Goal: Check status: Check status

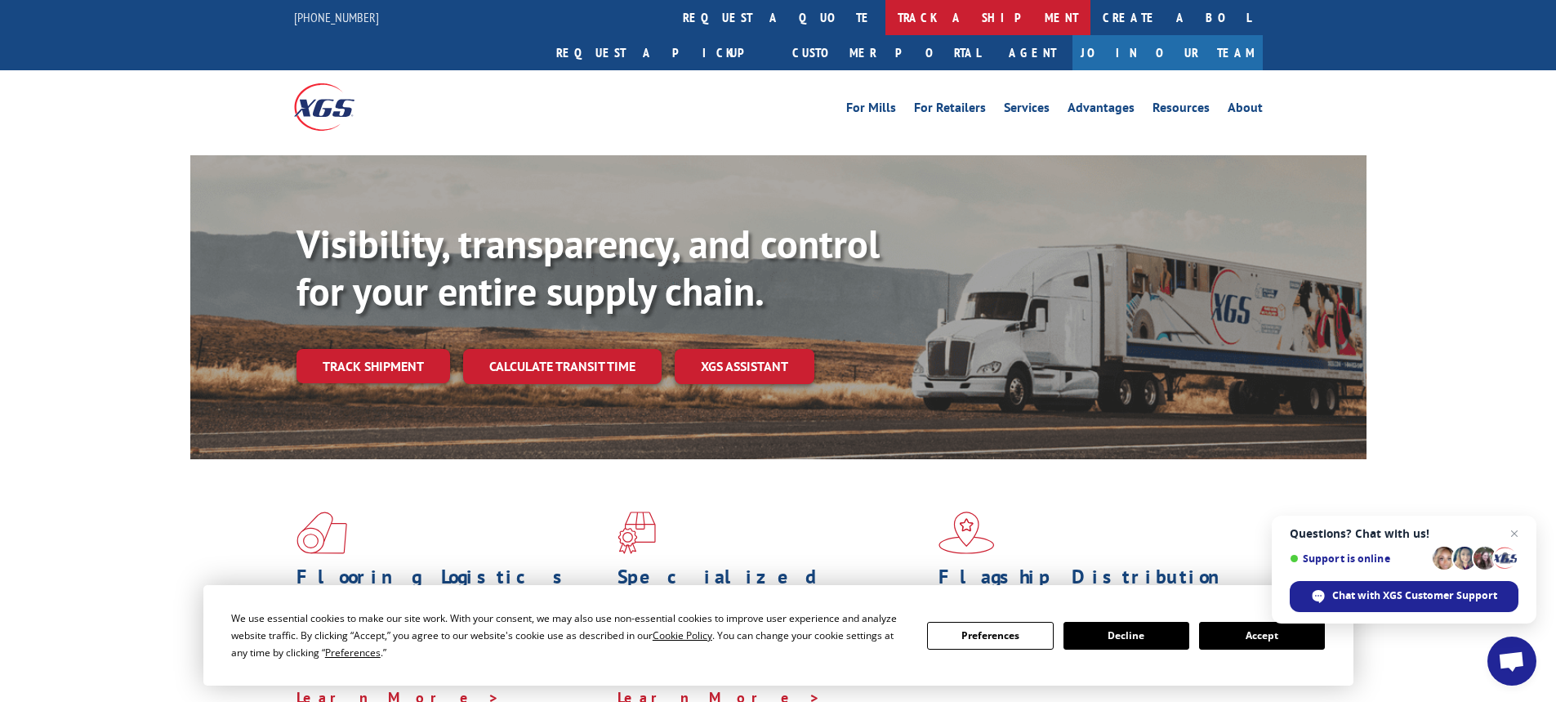
click at [885, 10] on link "track a shipment" at bounding box center [987, 17] width 205 height 35
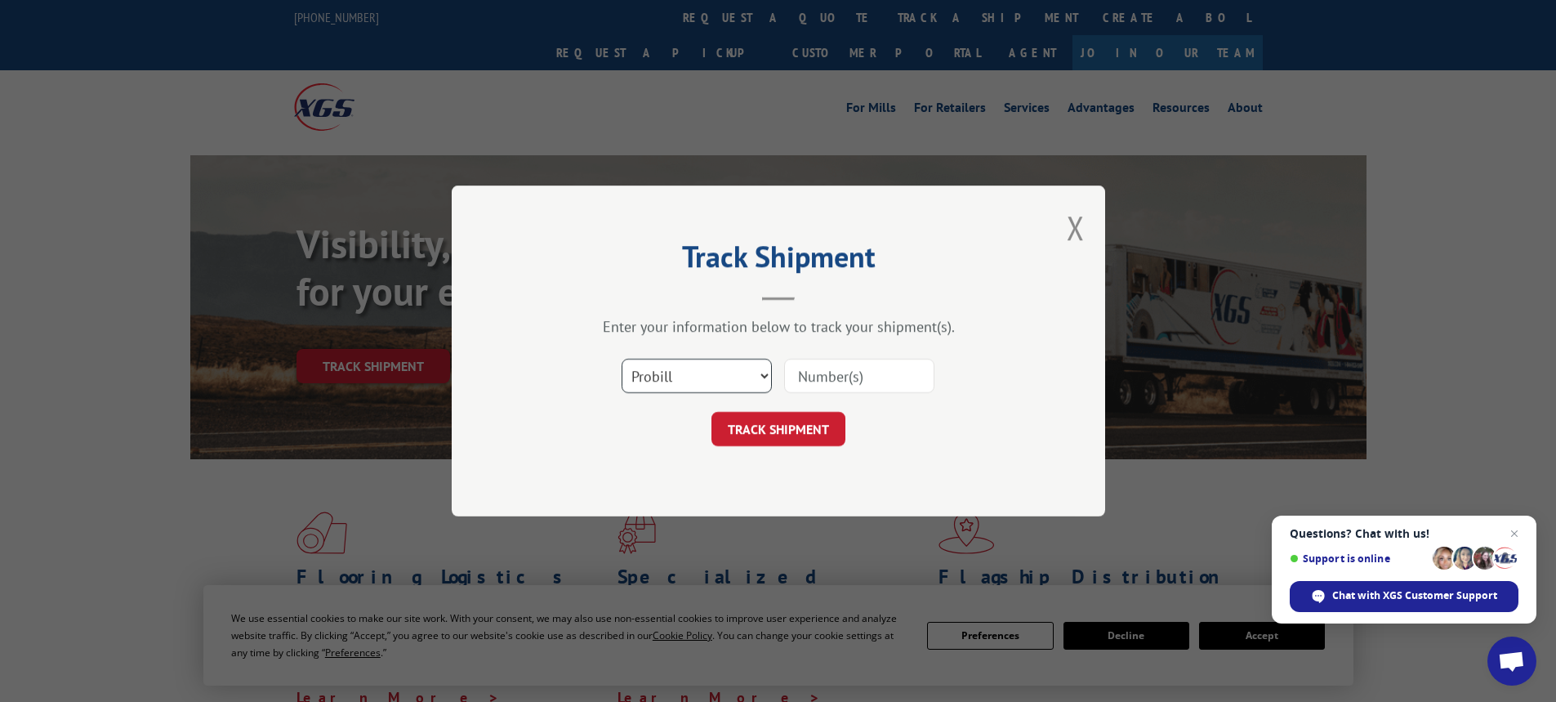
drag, startPoint x: 680, startPoint y: 362, endPoint x: 690, endPoint y: 385, distance: 24.9
click at [682, 363] on select "Select category... Probill BOL PO" at bounding box center [697, 376] width 150 height 34
select select "bol"
click at [622, 359] on select "Select category... Probill BOL PO" at bounding box center [697, 376] width 150 height 34
click at [866, 368] on input at bounding box center [859, 376] width 150 height 34
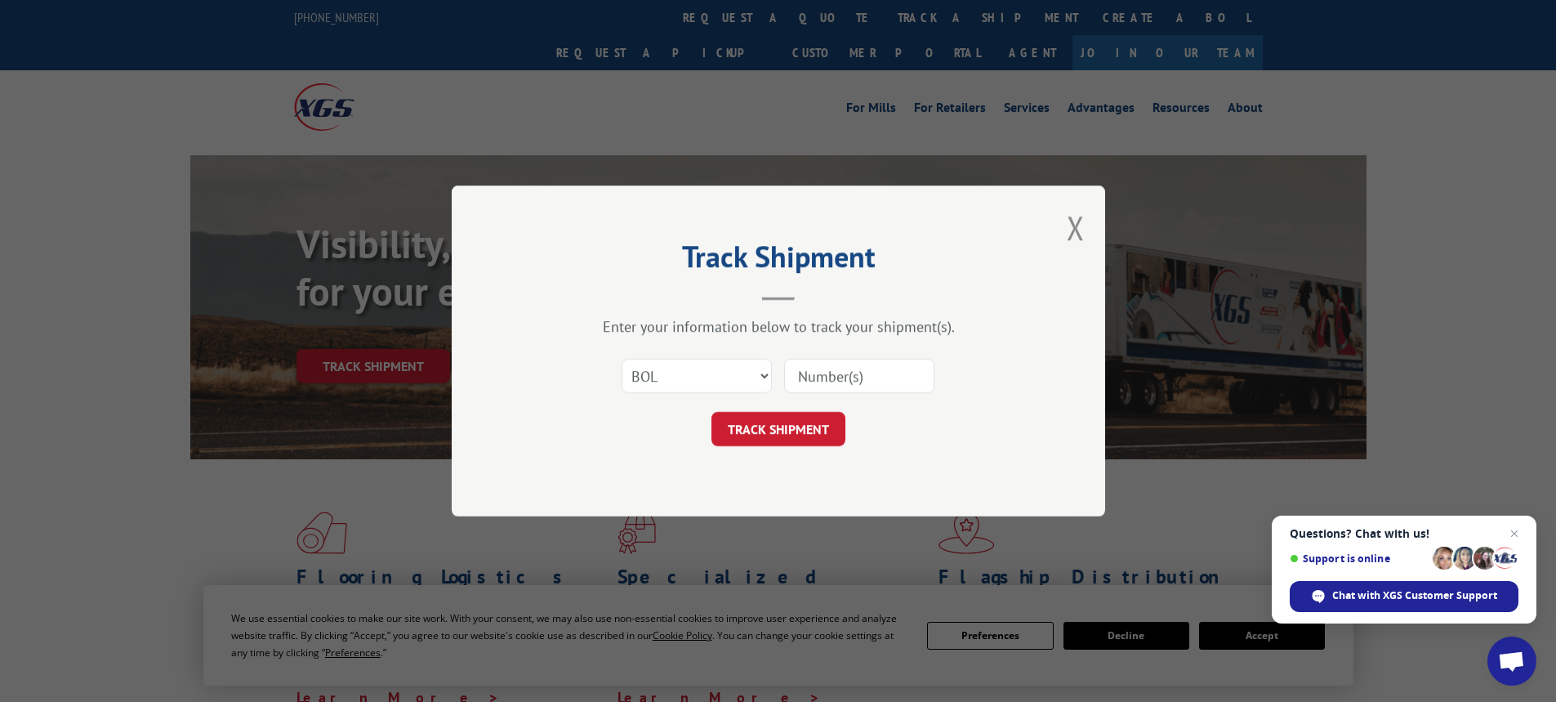
paste input "5238580"
type input "5238580"
click at [766, 435] on button "TRACK SHIPMENT" at bounding box center [778, 429] width 134 height 34
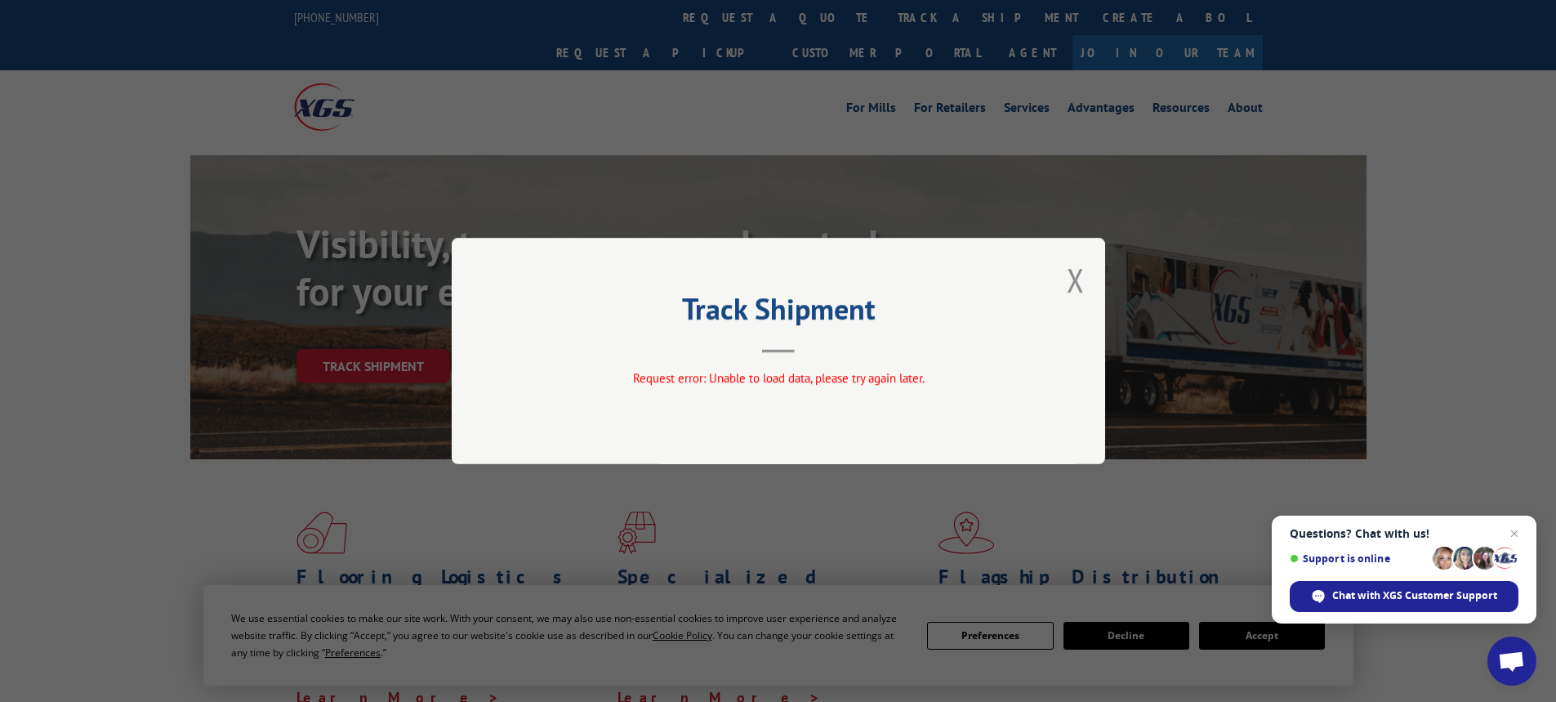
click at [1089, 280] on div "Track Shipment Request error: Unable to load data, please try again later." at bounding box center [778, 351] width 653 height 226
click at [1081, 282] on button "Close modal" at bounding box center [1076, 279] width 18 height 43
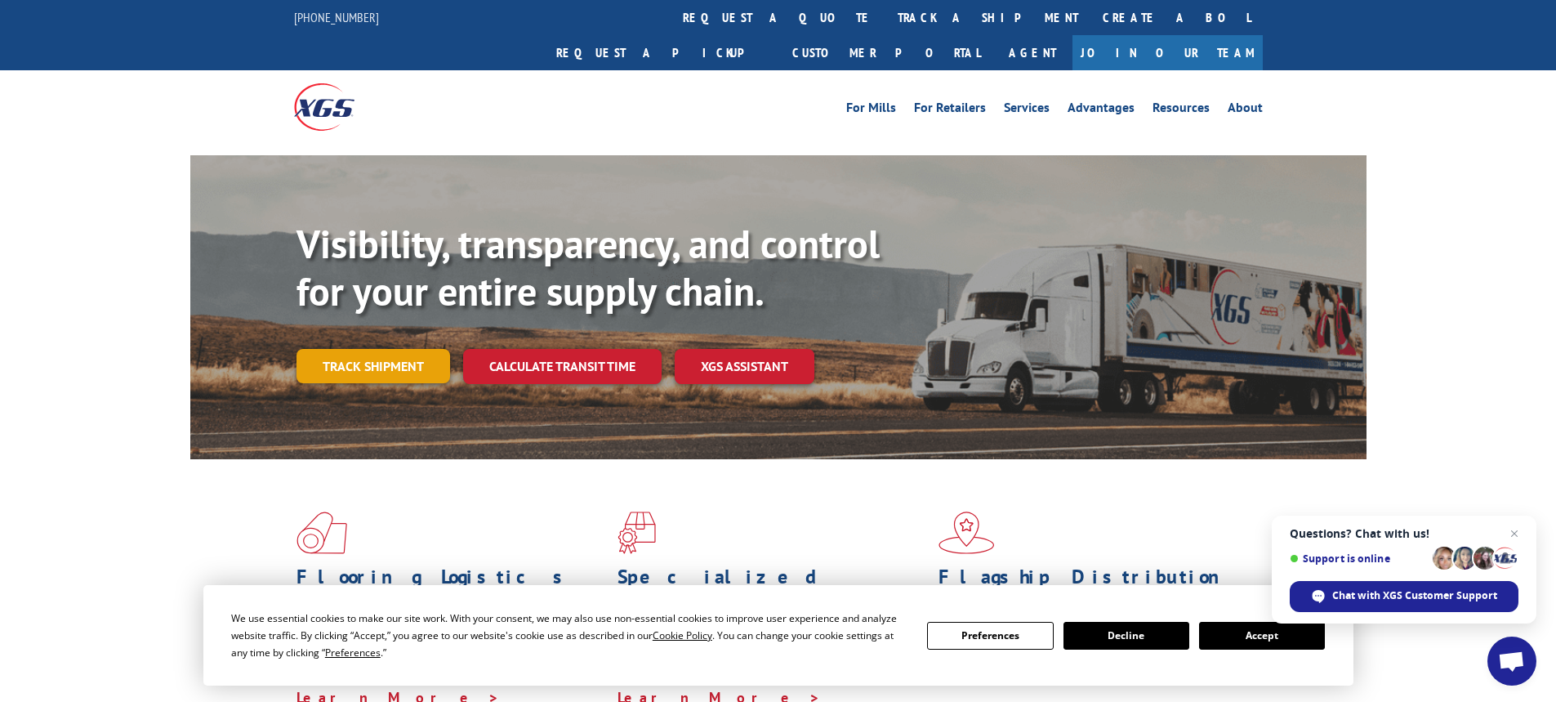
click at [398, 349] on link "Track shipment" at bounding box center [373, 366] width 154 height 34
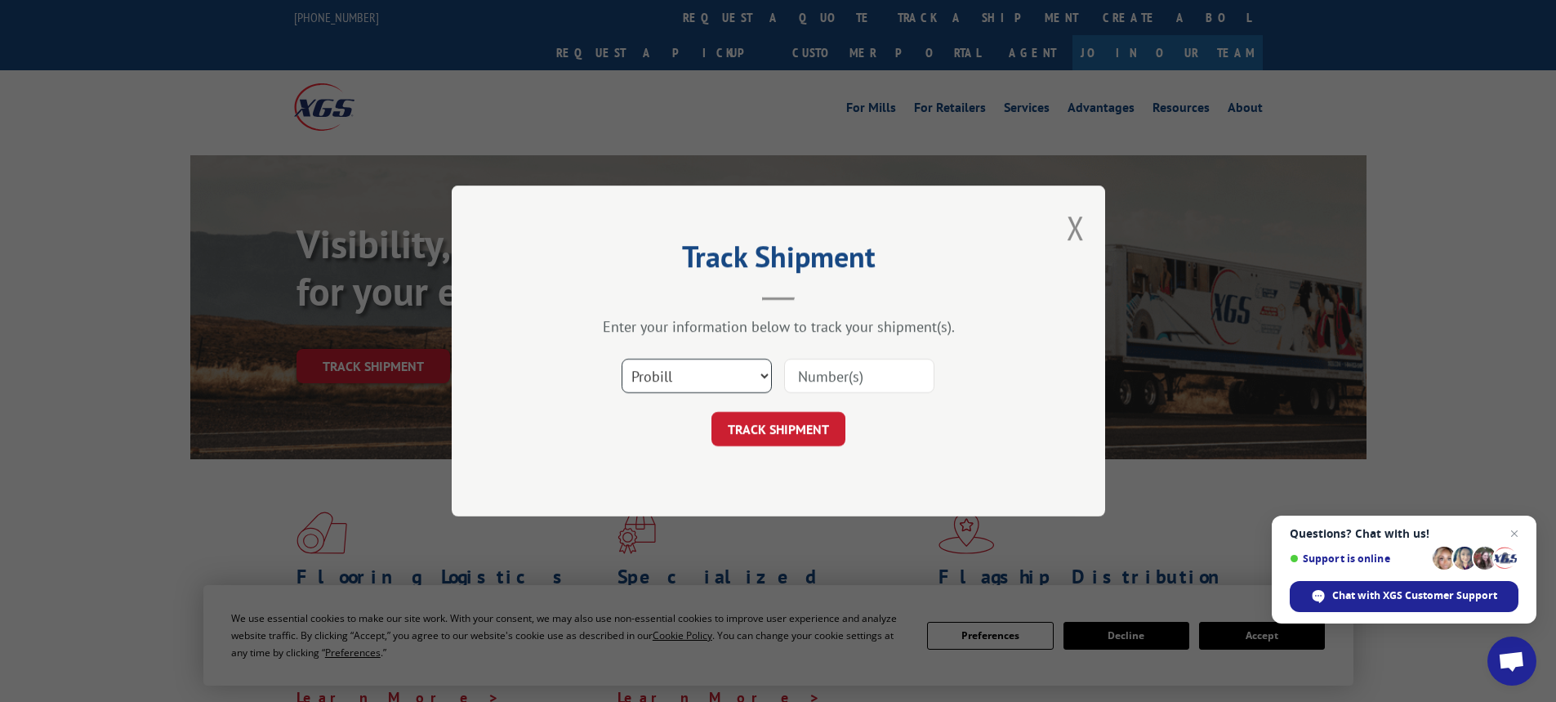
drag, startPoint x: 712, startPoint y: 364, endPoint x: 710, endPoint y: 382, distance: 18.1
click at [712, 373] on select "Select category... Probill BOL PO" at bounding box center [697, 376] width 150 height 34
select select "bol"
click at [622, 359] on select "Select category... Probill BOL PO" at bounding box center [697, 376] width 150 height 34
drag, startPoint x: 852, startPoint y: 371, endPoint x: 864, endPoint y: 377, distance: 13.5
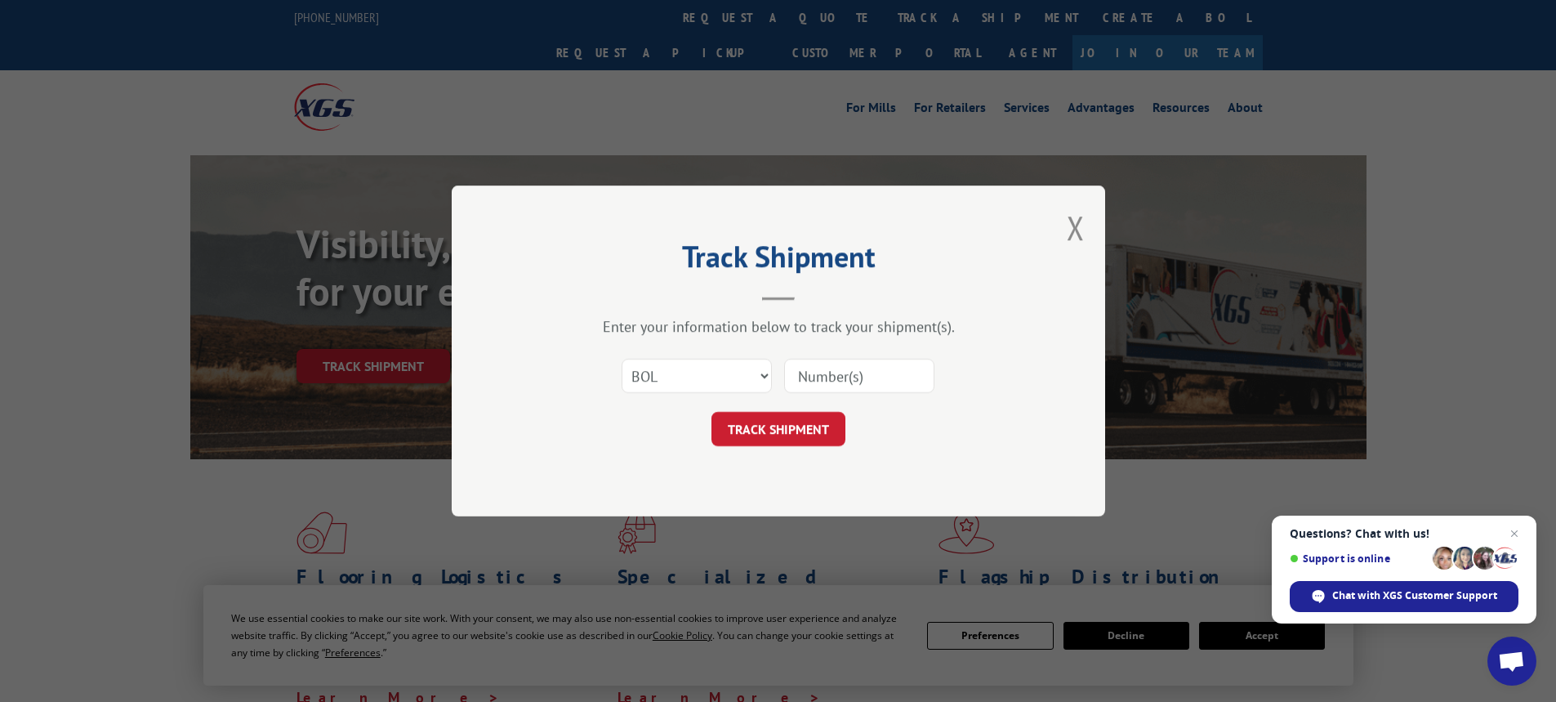
click at [855, 373] on input at bounding box center [859, 376] width 150 height 34
paste input "5238580"
type input "5238580"
click at [791, 429] on button "TRACK SHIPMENT" at bounding box center [778, 429] width 134 height 34
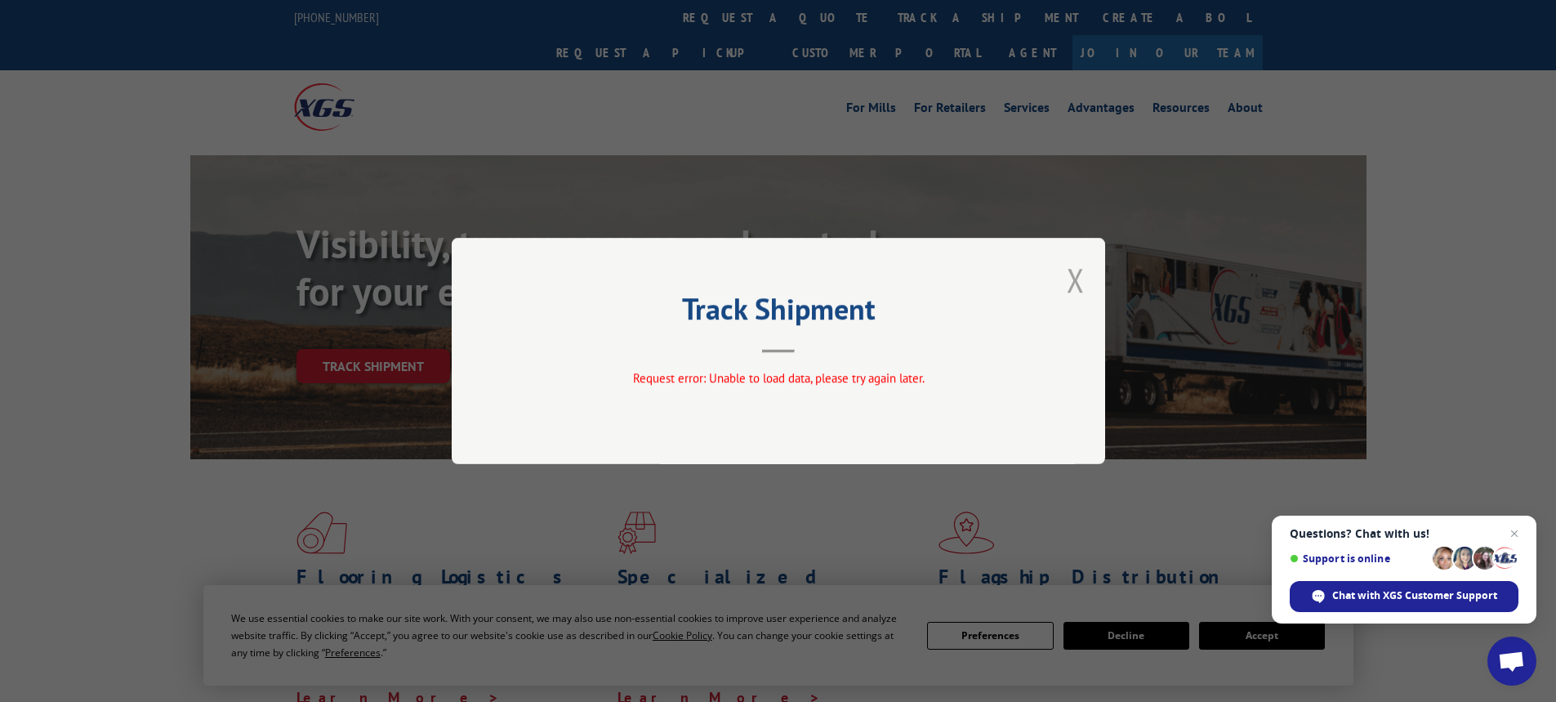
drag, startPoint x: 1081, startPoint y: 275, endPoint x: 1064, endPoint y: 272, distance: 17.5
click at [1081, 276] on button "Close modal" at bounding box center [1076, 279] width 18 height 43
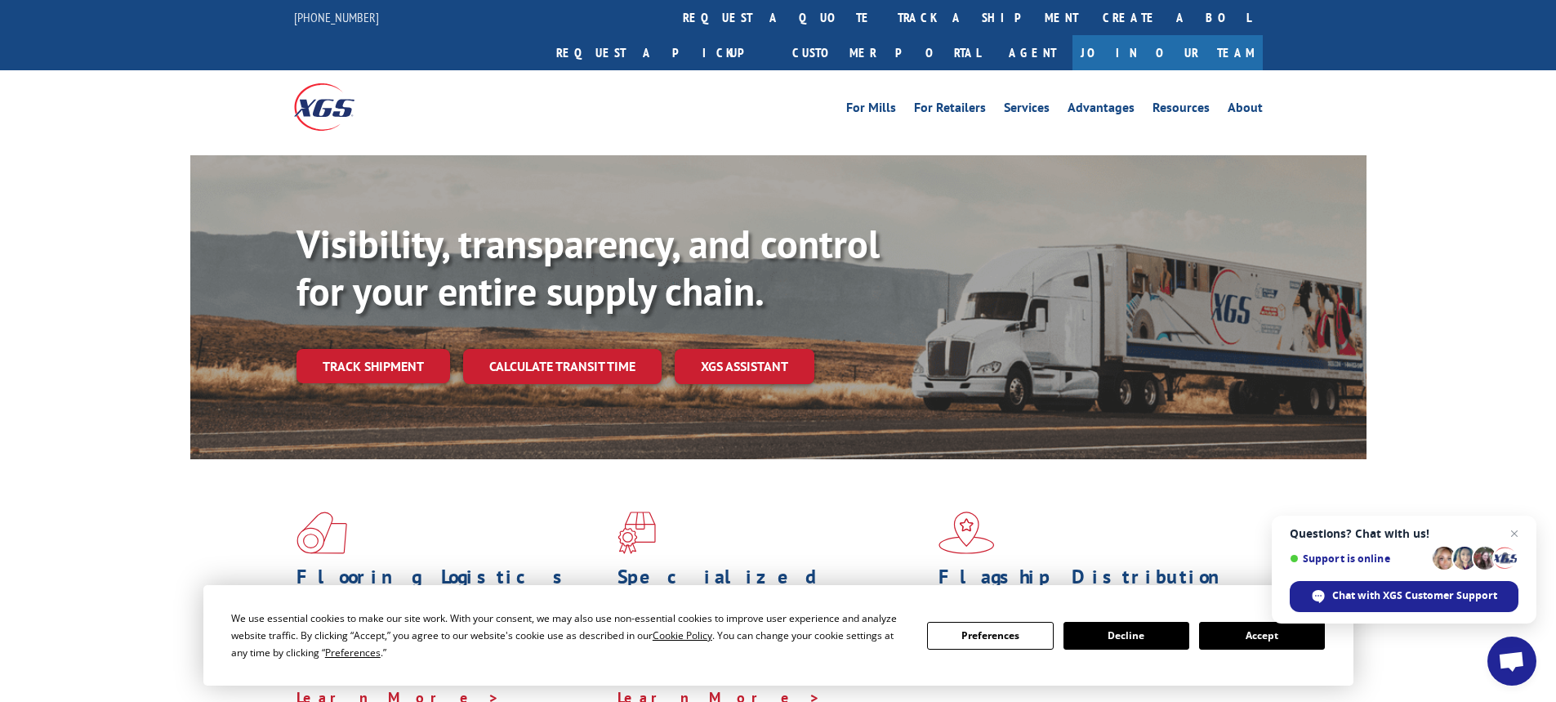
click at [715, 95] on div "For Mills For Retailers Services Advantages Resources About For Mills For Retai…" at bounding box center [899, 107] width 727 height 25
click at [381, 349] on link "Track shipment" at bounding box center [373, 366] width 154 height 34
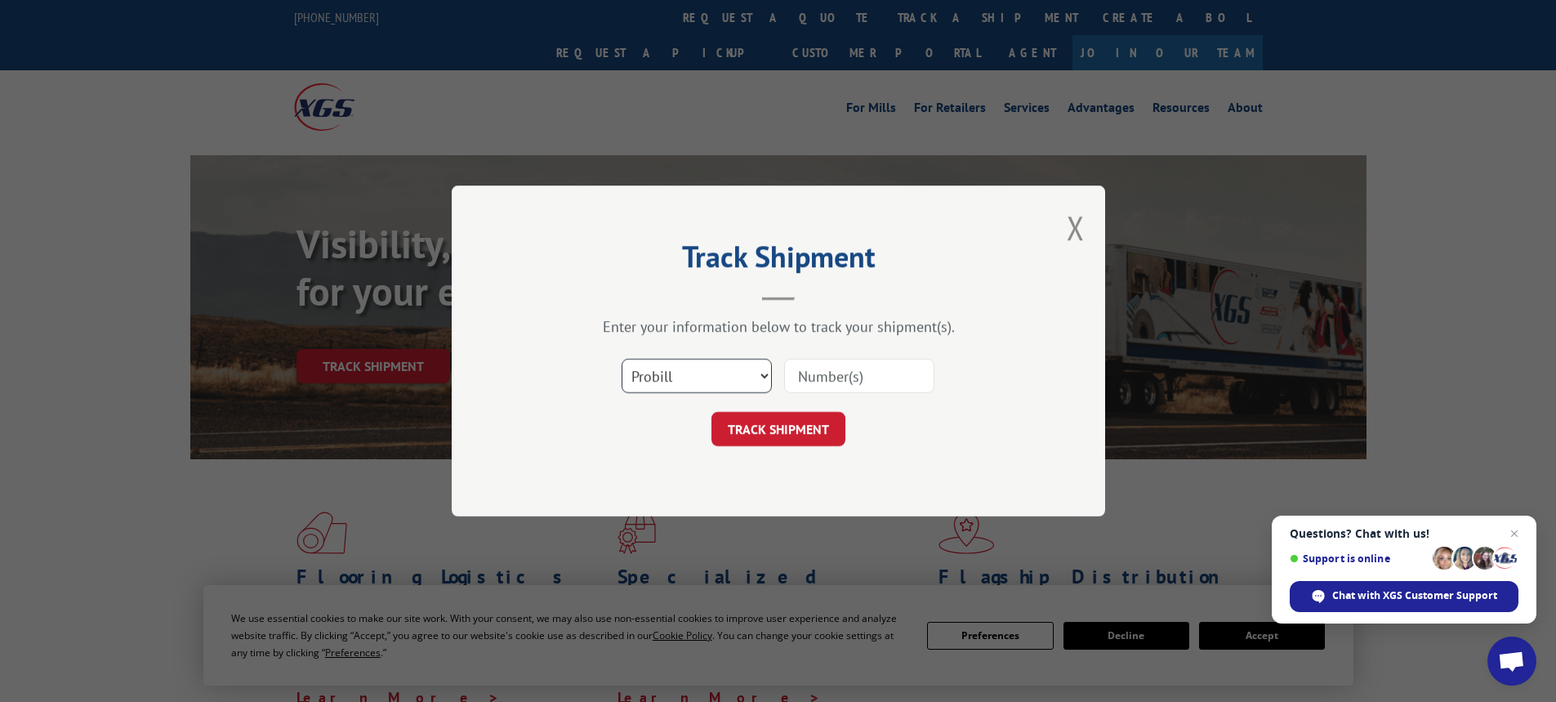
click at [710, 378] on select "Select category... Probill BOL PO" at bounding box center [697, 376] width 150 height 34
select select "bol"
click at [622, 359] on select "Select category... Probill BOL PO" at bounding box center [697, 376] width 150 height 34
click at [838, 386] on input at bounding box center [859, 376] width 150 height 34
paste input "5238580"
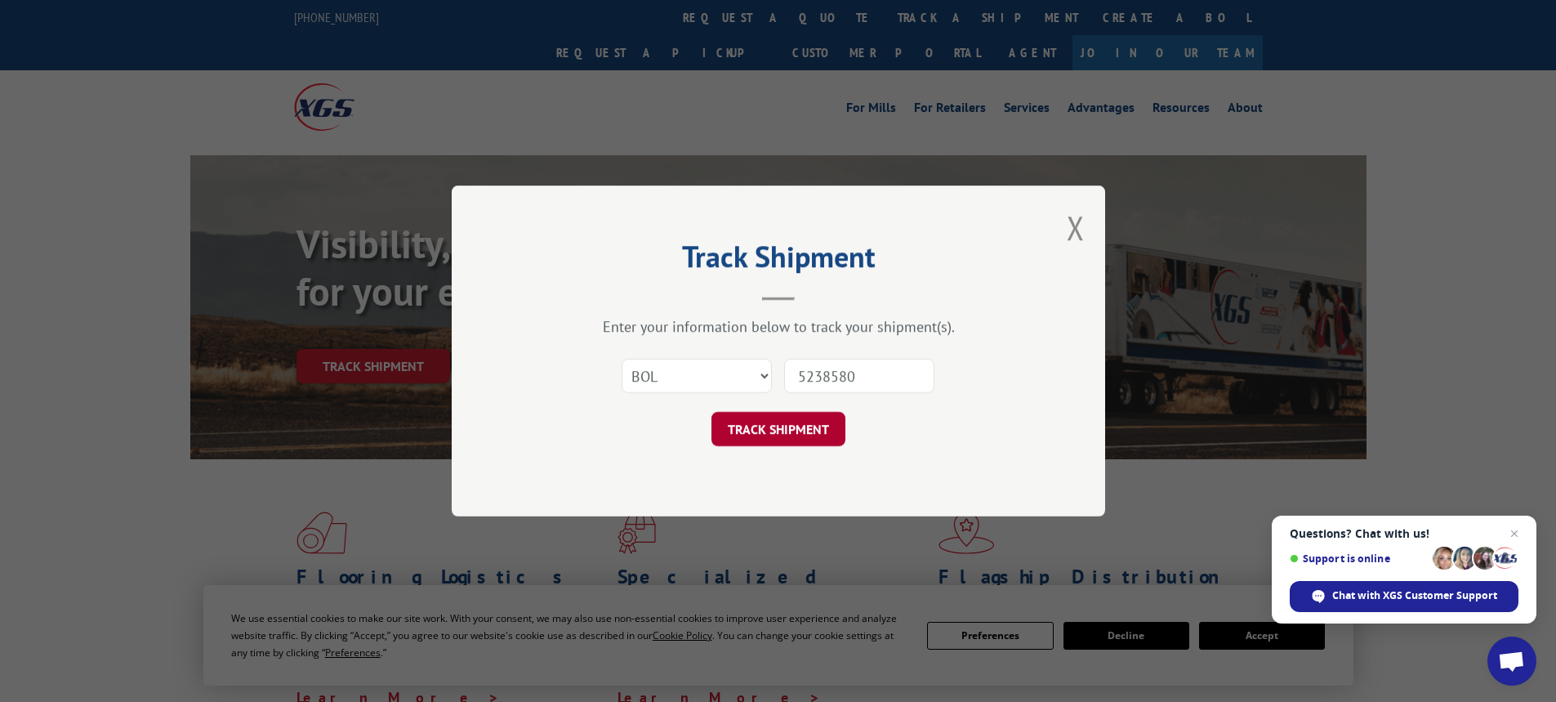
type input "5238580"
click at [755, 426] on button "TRACK SHIPMENT" at bounding box center [778, 429] width 134 height 34
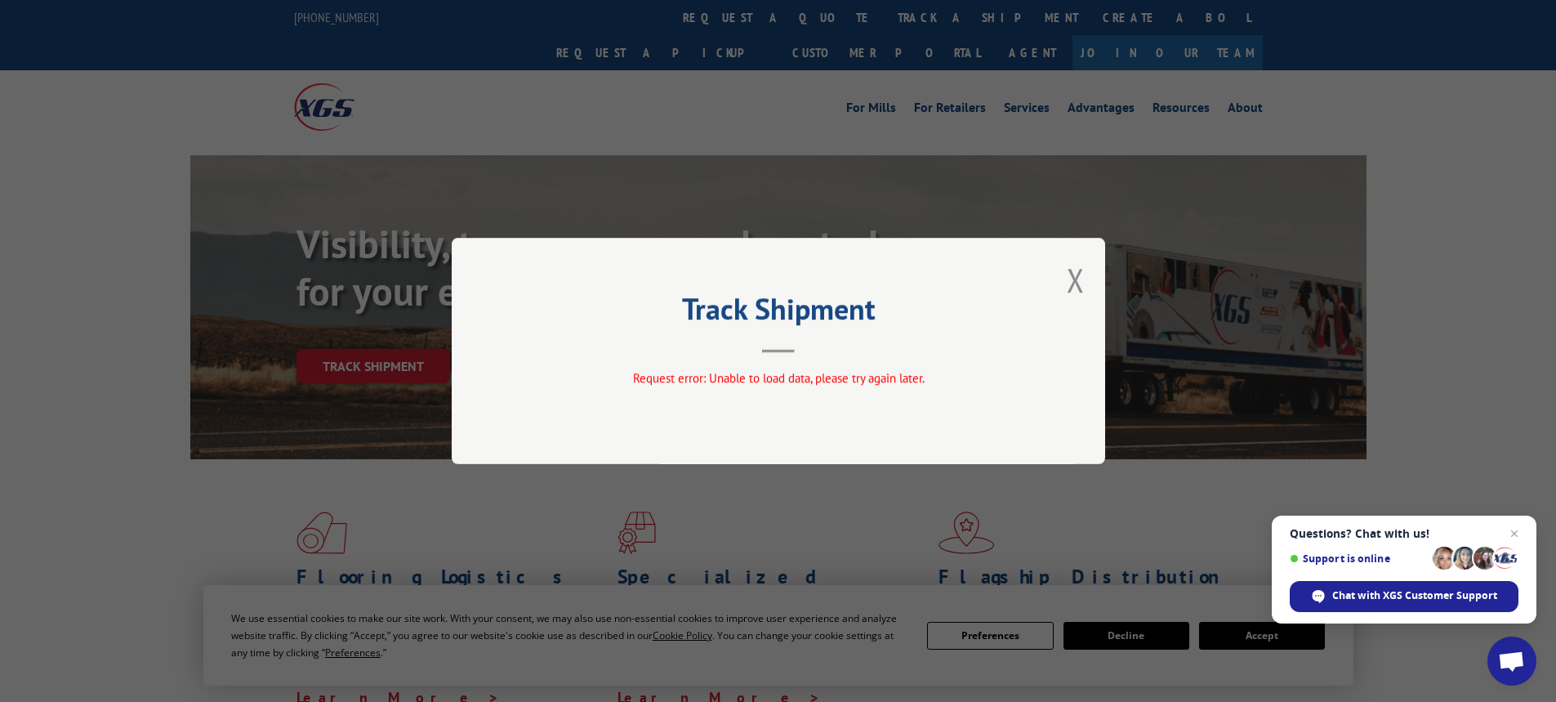
drag, startPoint x: 1075, startPoint y: 280, endPoint x: 854, endPoint y: 197, distance: 236.5
click at [1073, 280] on button "Close modal" at bounding box center [1076, 279] width 18 height 43
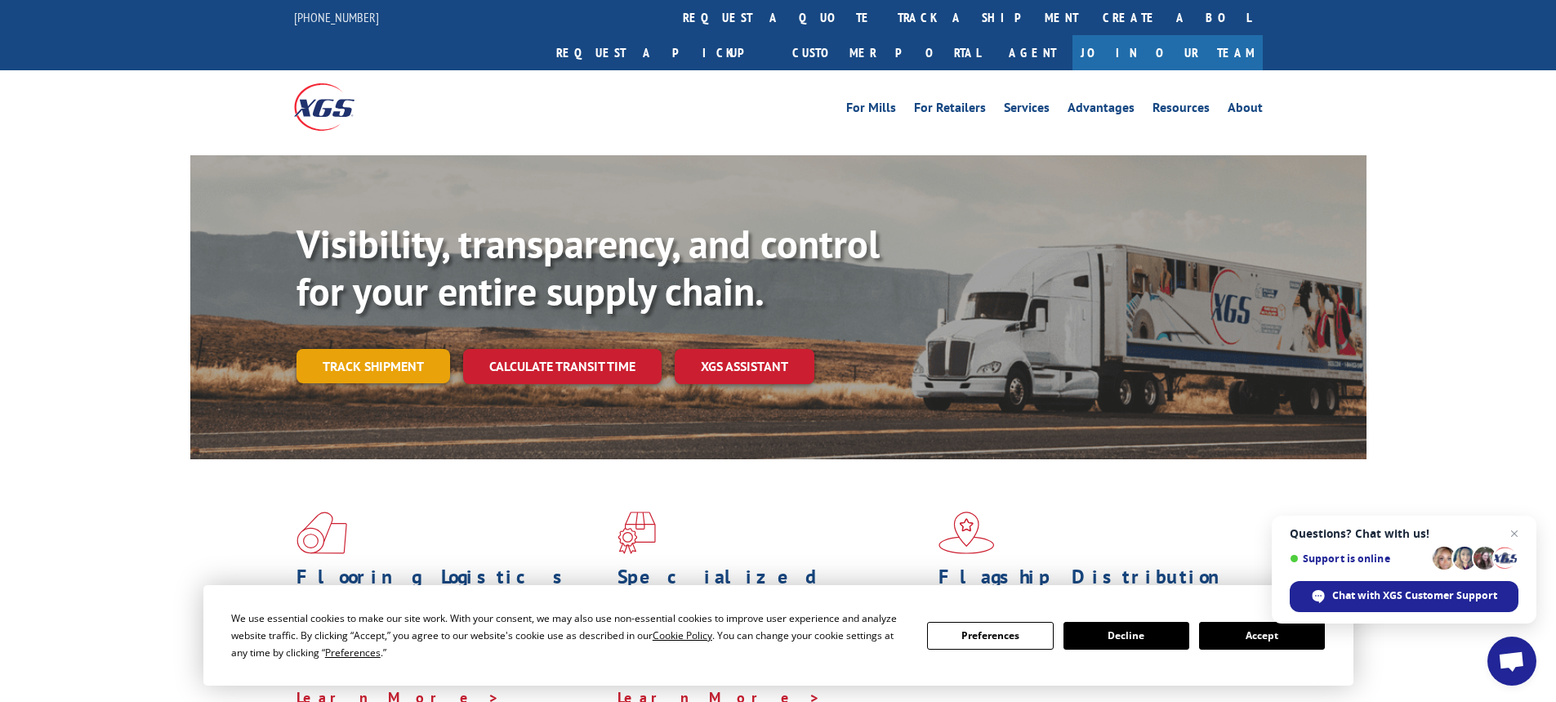
drag, startPoint x: 376, startPoint y: 329, endPoint x: 343, endPoint y: 374, distance: 55.5
click at [377, 349] on link "Track shipment" at bounding box center [373, 366] width 154 height 34
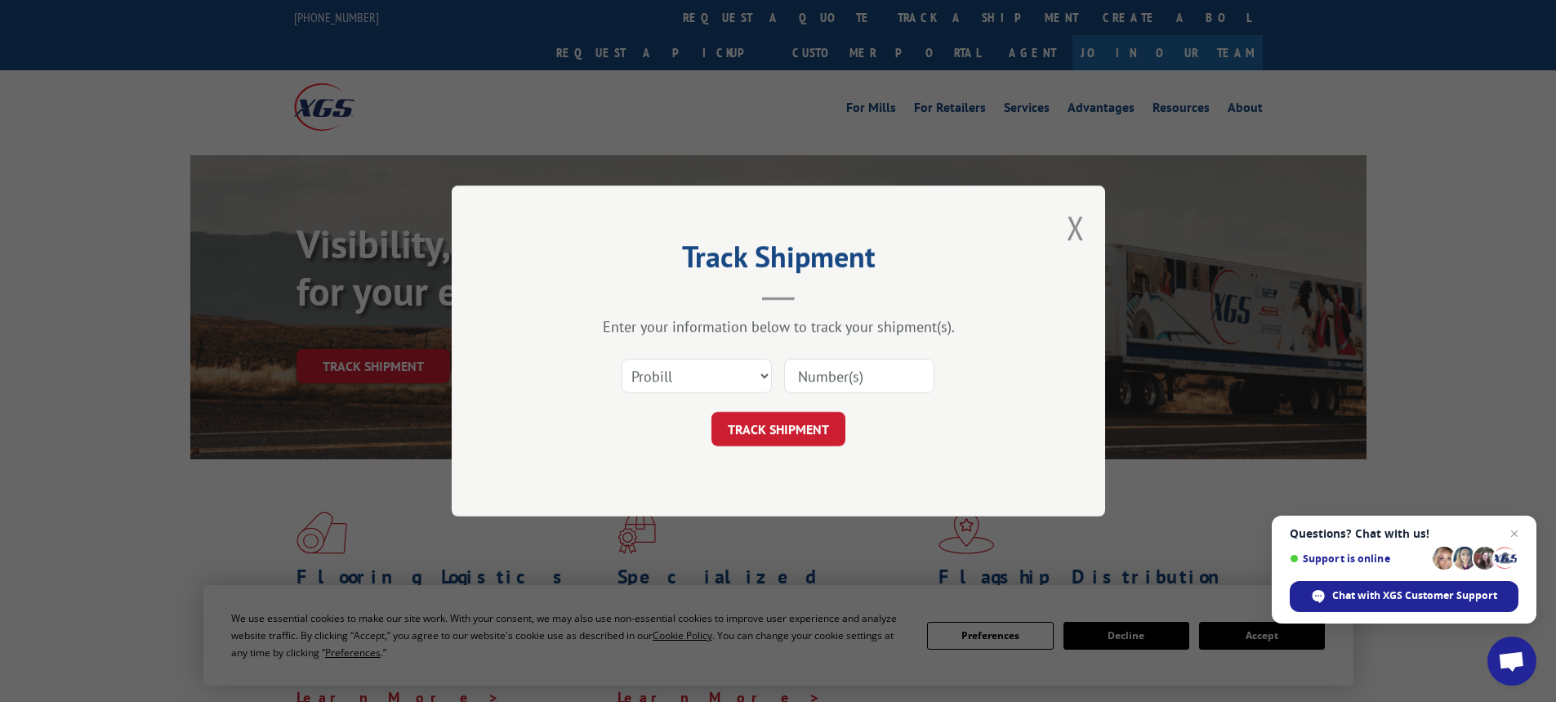
click at [858, 366] on input at bounding box center [859, 376] width 150 height 34
paste input "17517454"
type input "17517454"
click at [794, 428] on button "TRACK SHIPMENT" at bounding box center [778, 429] width 134 height 34
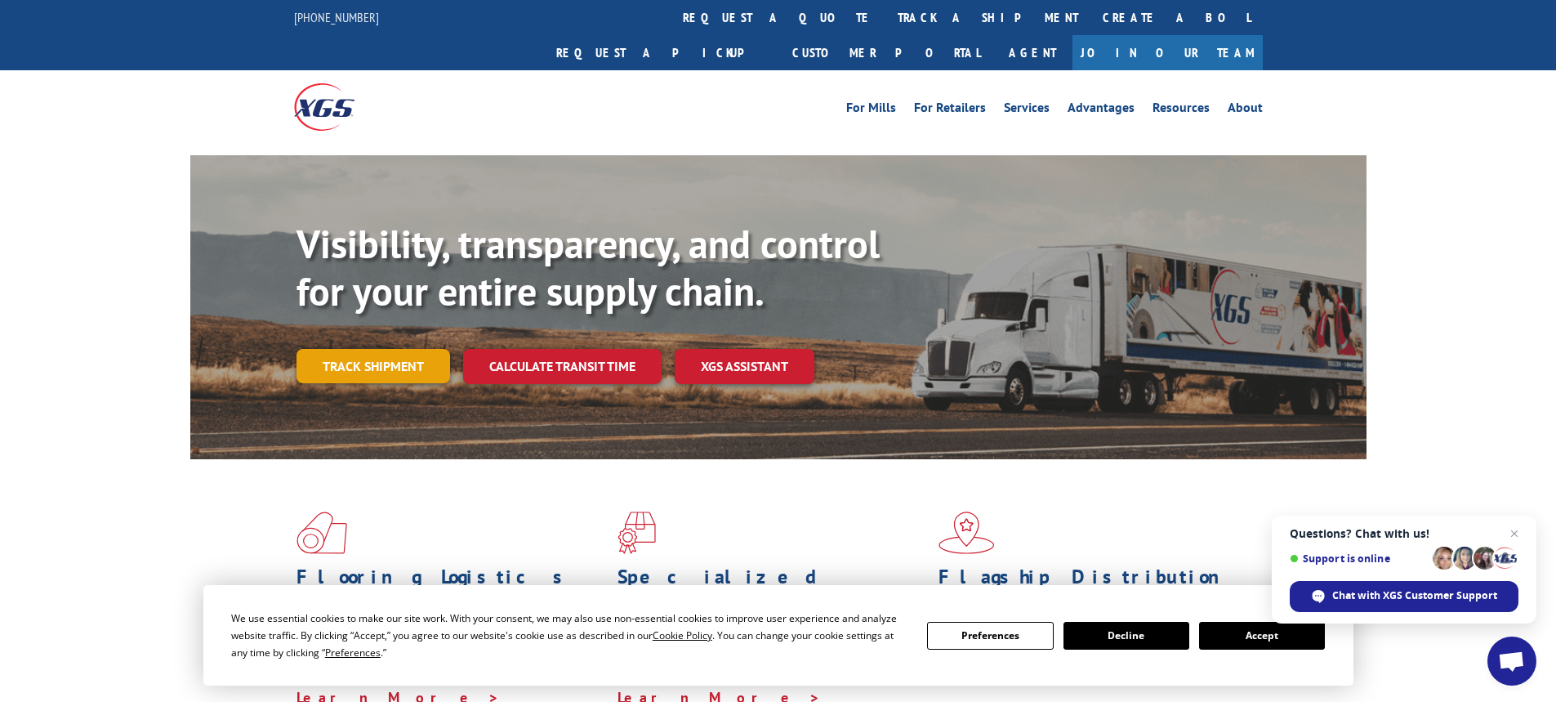
drag, startPoint x: 339, startPoint y: 340, endPoint x: 347, endPoint y: 337, distance: 8.8
click at [340, 349] on link "Track shipment" at bounding box center [373, 366] width 154 height 34
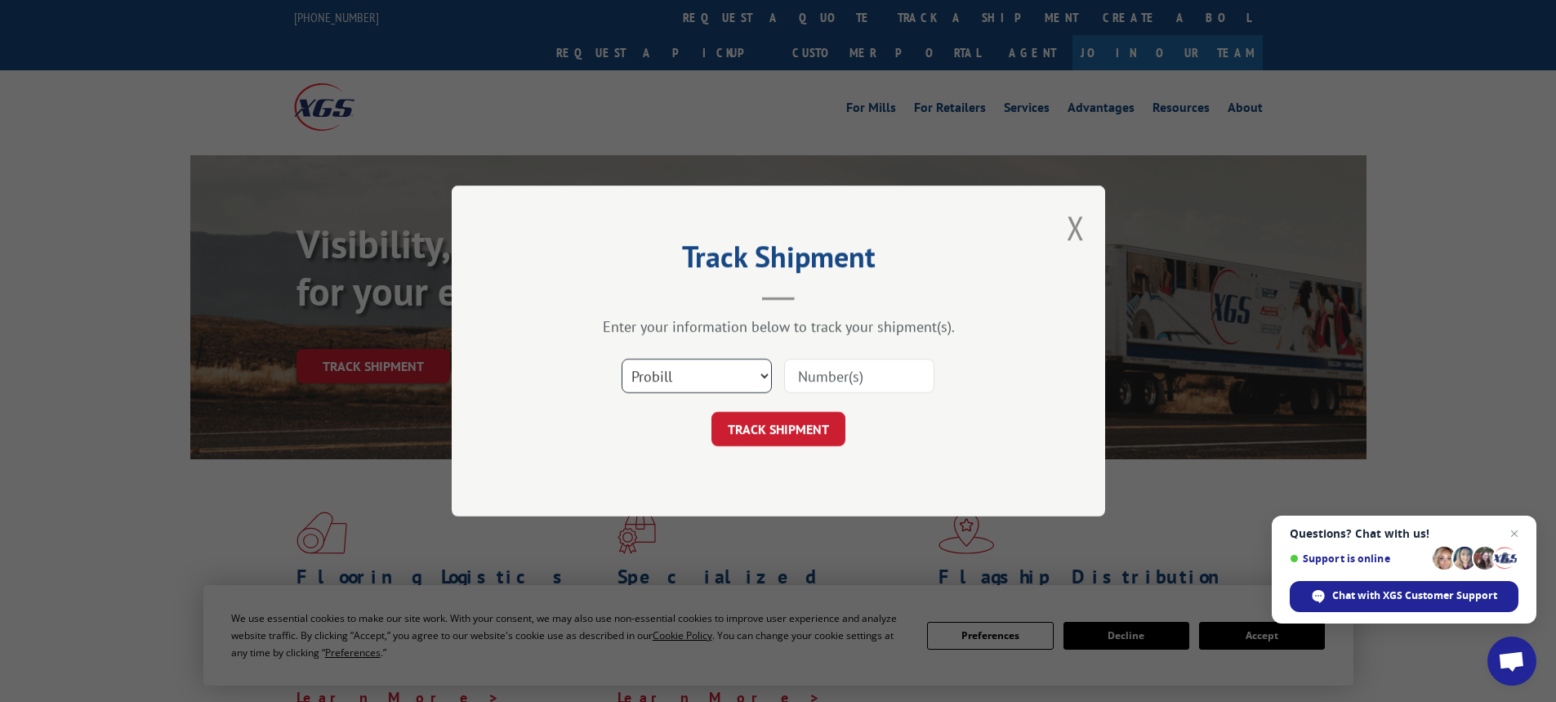
click at [699, 372] on select "Select category... Probill BOL PO" at bounding box center [697, 376] width 150 height 34
select select "bol"
click at [622, 359] on select "Select category... Probill BOL PO" at bounding box center [697, 376] width 150 height 34
click at [832, 372] on input at bounding box center [859, 376] width 150 height 34
paste input "6082595"
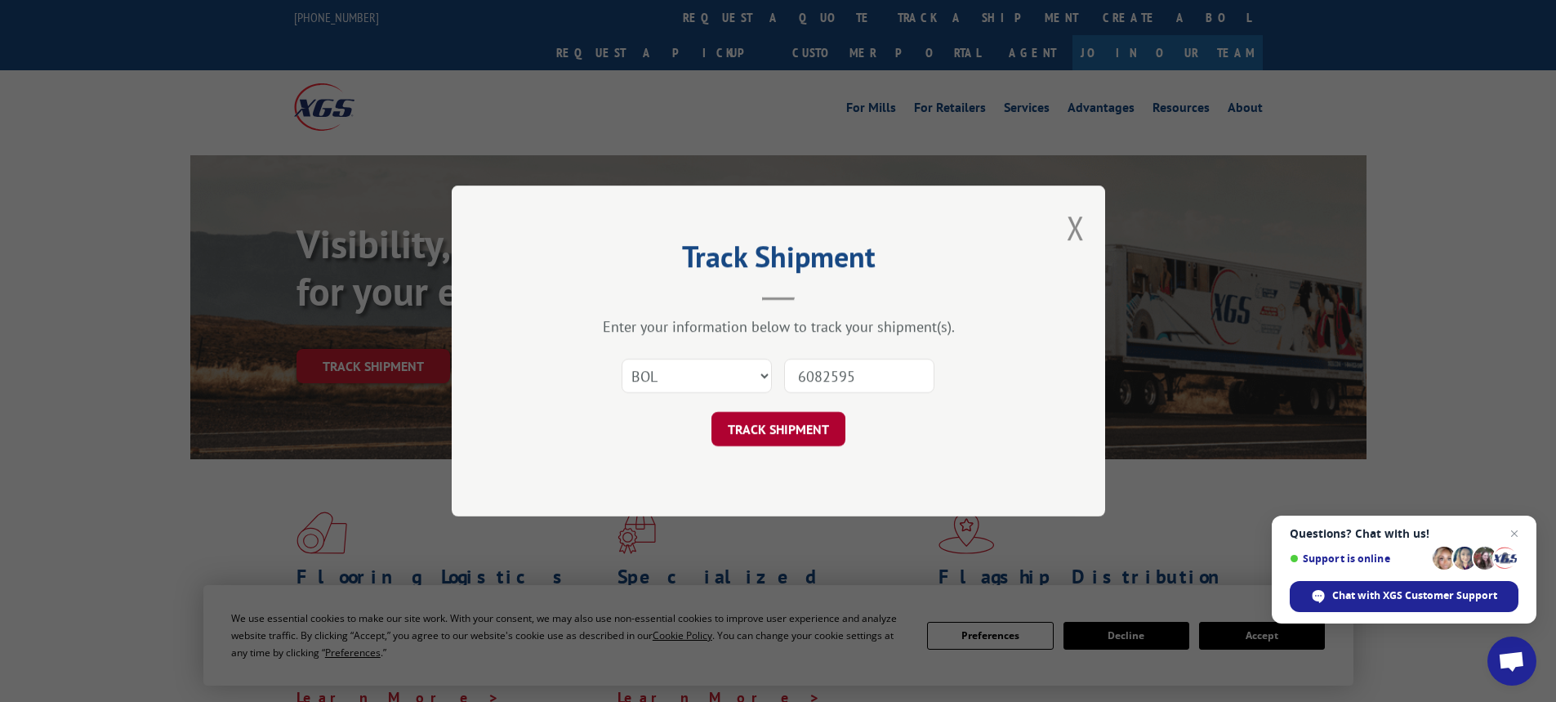
type input "6082595"
click at [786, 419] on button "TRACK SHIPMENT" at bounding box center [778, 429] width 134 height 34
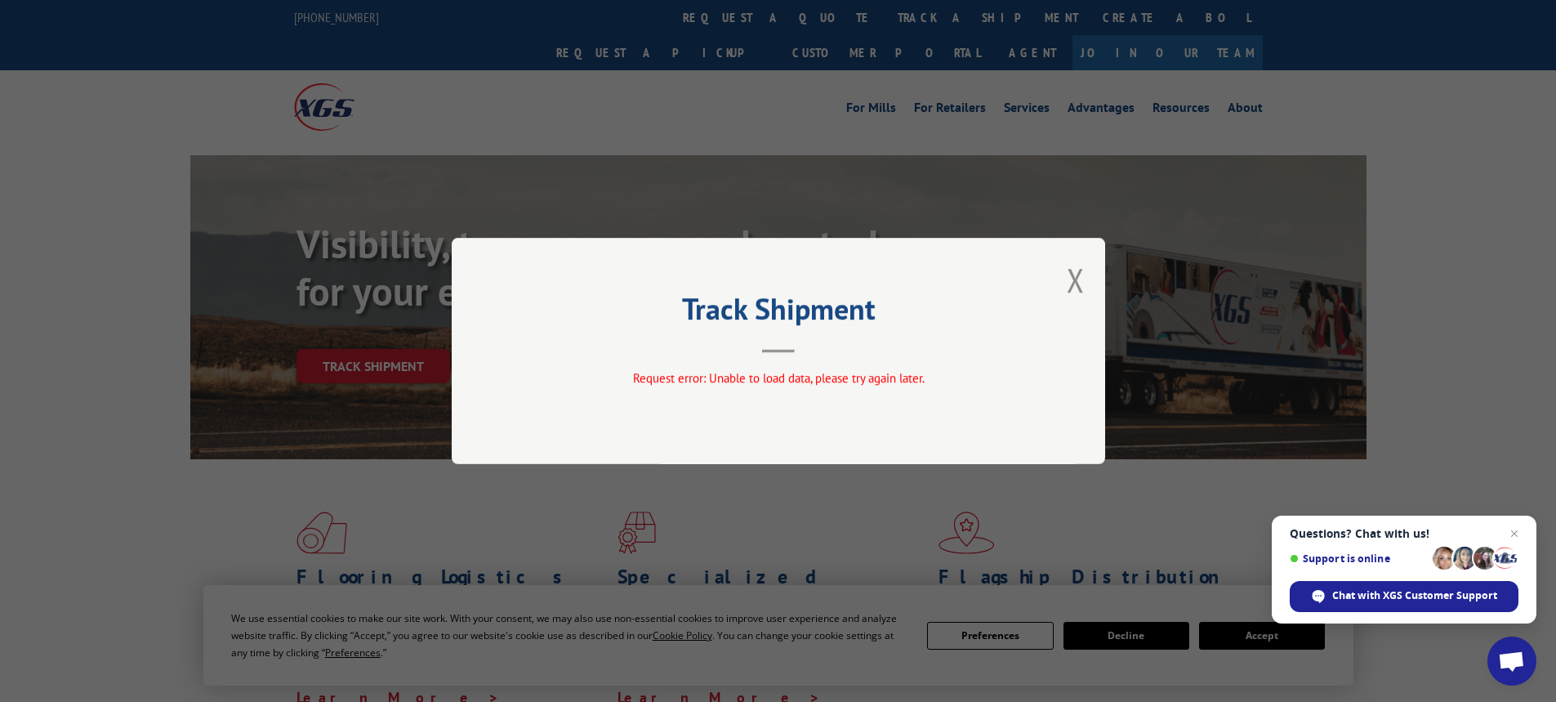
drag, startPoint x: 1068, startPoint y: 281, endPoint x: 679, endPoint y: 334, distance: 393.2
click at [1068, 282] on button "Close modal" at bounding box center [1076, 279] width 18 height 43
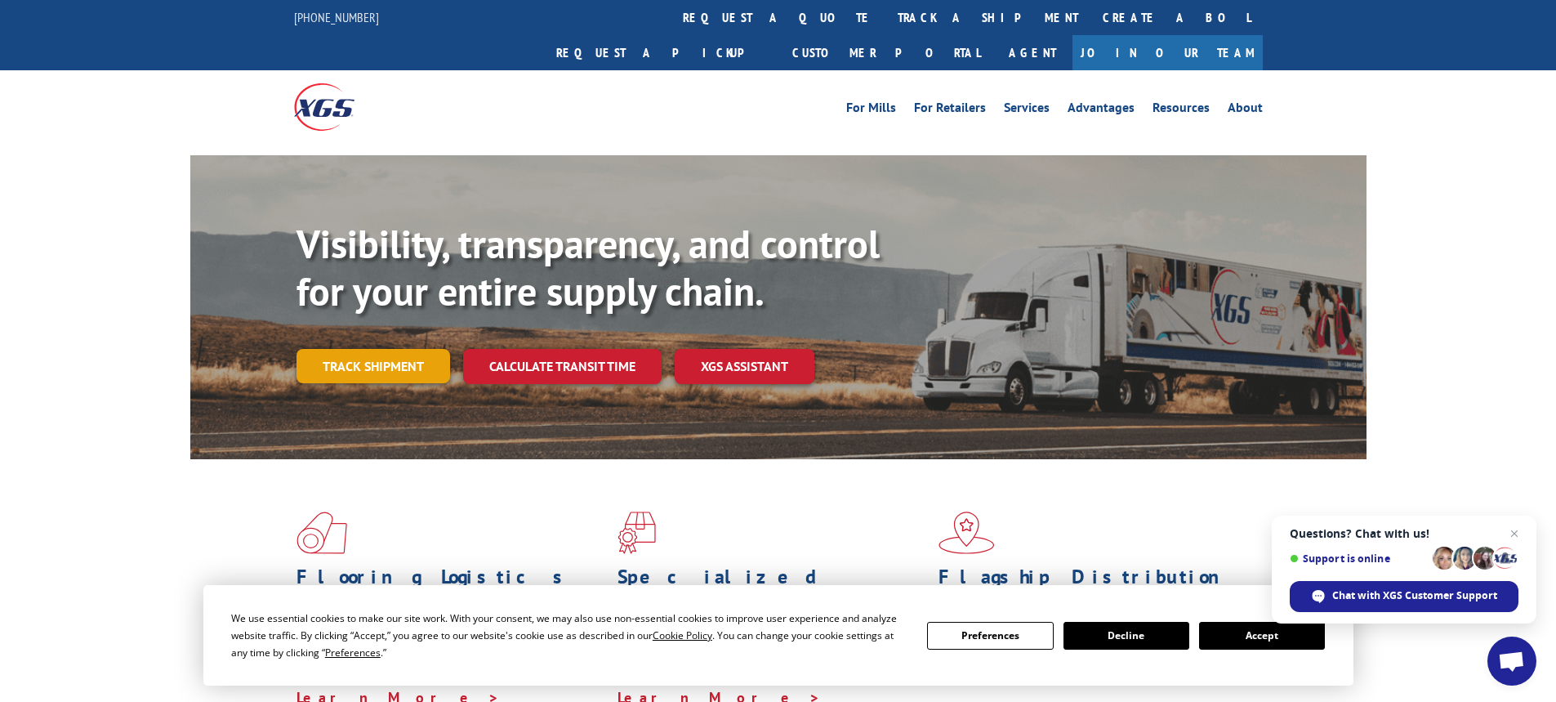
click at [332, 349] on link "Track shipment" at bounding box center [373, 366] width 154 height 34
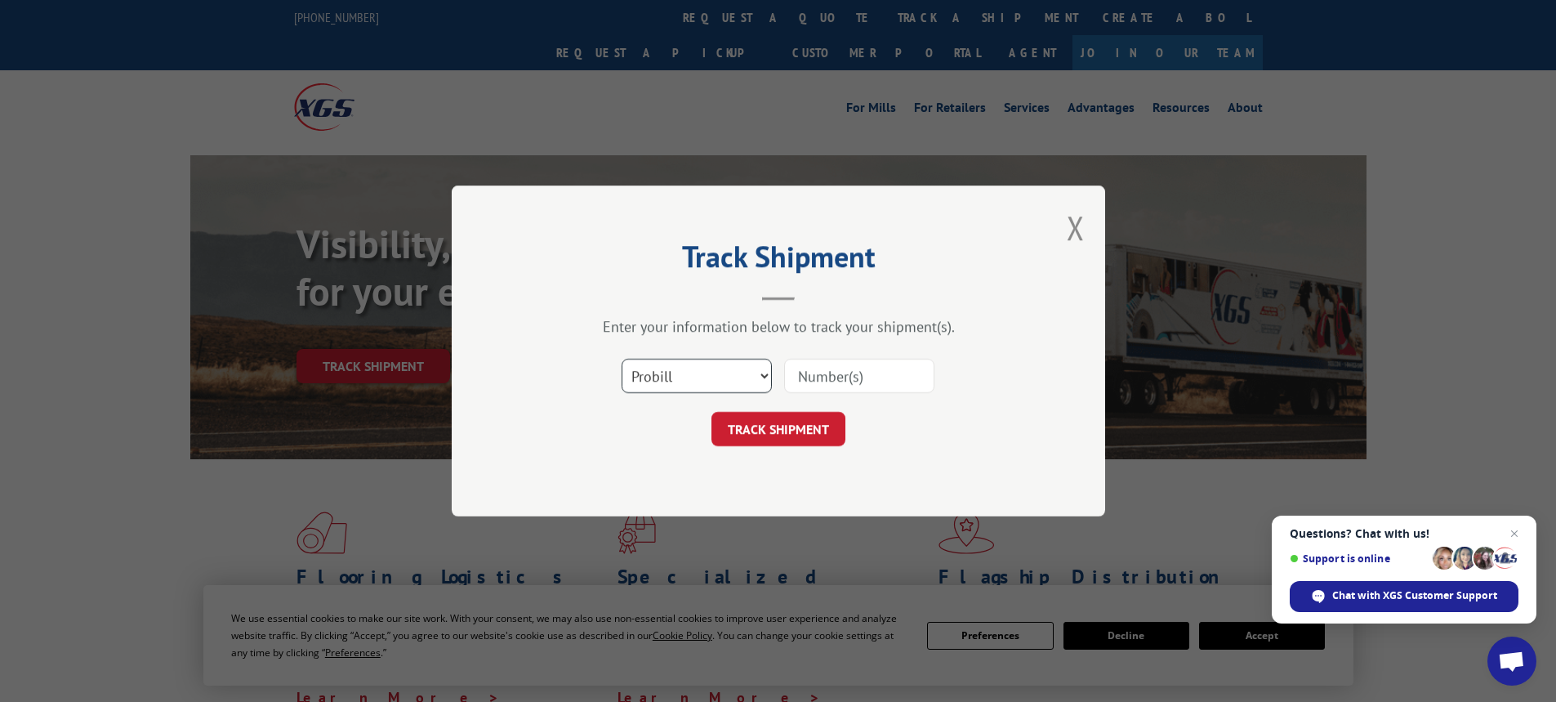
click at [724, 363] on select "Select category... Probill BOL PO" at bounding box center [697, 376] width 150 height 34
select select "po"
click at [622, 359] on select "Select category... Probill BOL PO" at bounding box center [697, 376] width 150 height 34
click at [853, 375] on input at bounding box center [859, 376] width 150 height 34
paste input "21535552"
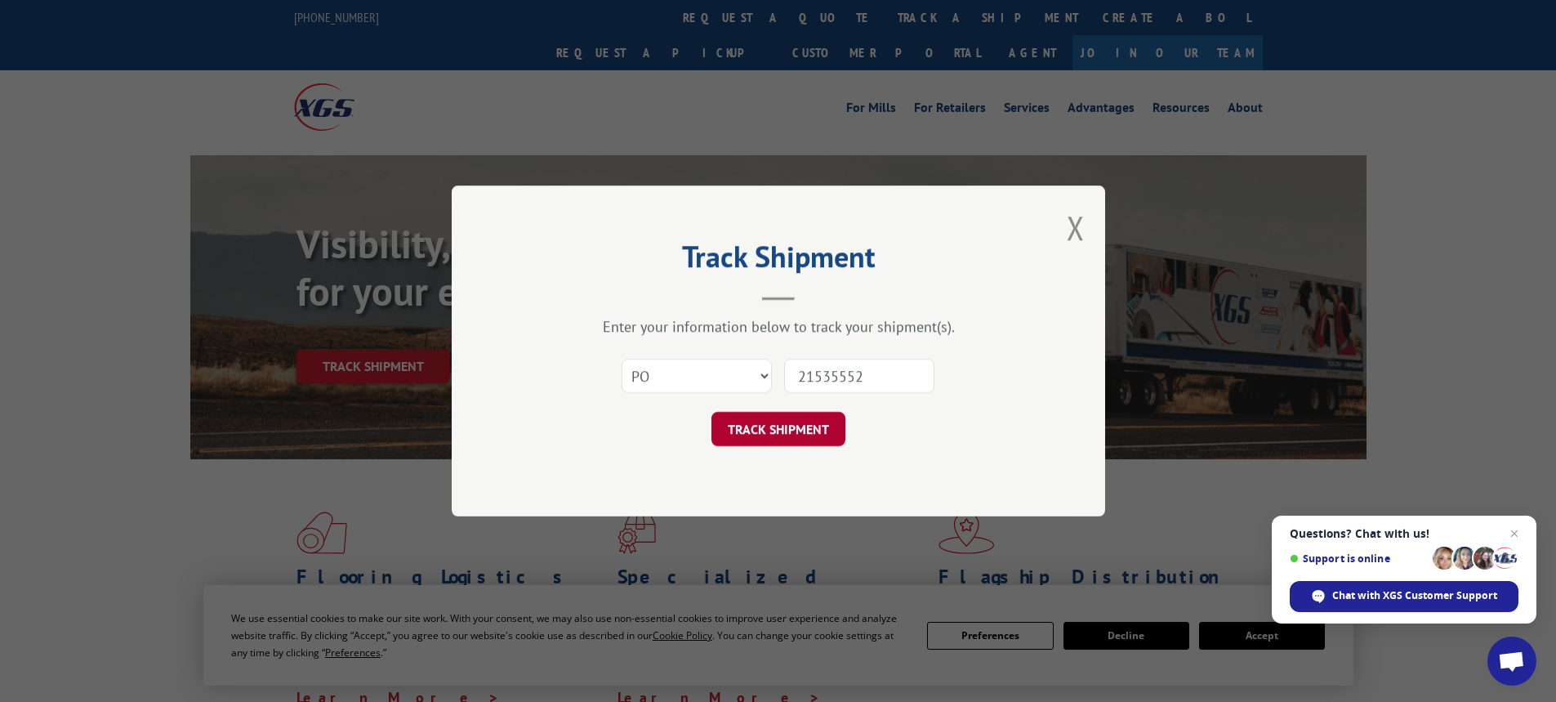
type input "21535552"
click at [760, 429] on button "TRACK SHIPMENT" at bounding box center [778, 429] width 134 height 34
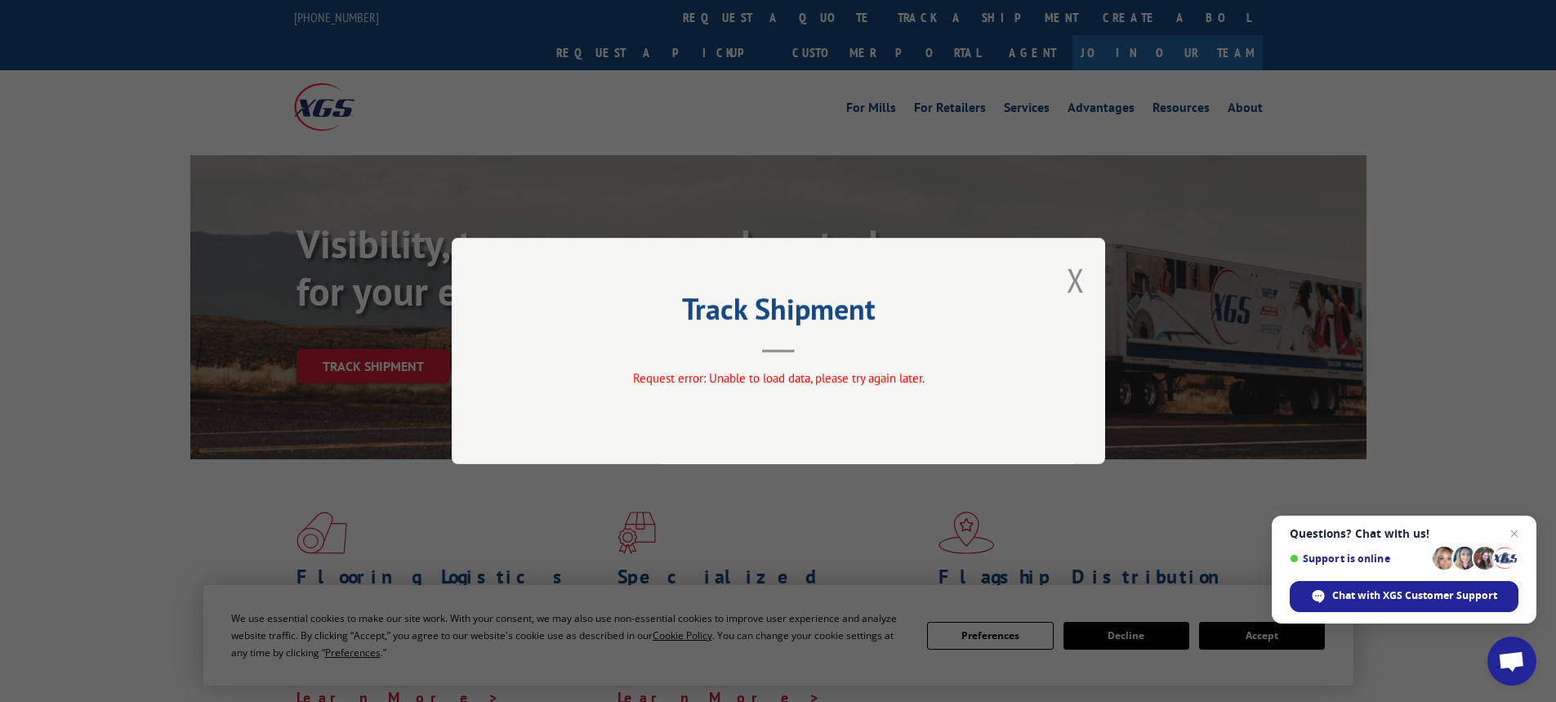
drag, startPoint x: 1078, startPoint y: 286, endPoint x: 1023, endPoint y: 271, distance: 57.5
click at [1079, 286] on button "Close modal" at bounding box center [1076, 279] width 18 height 43
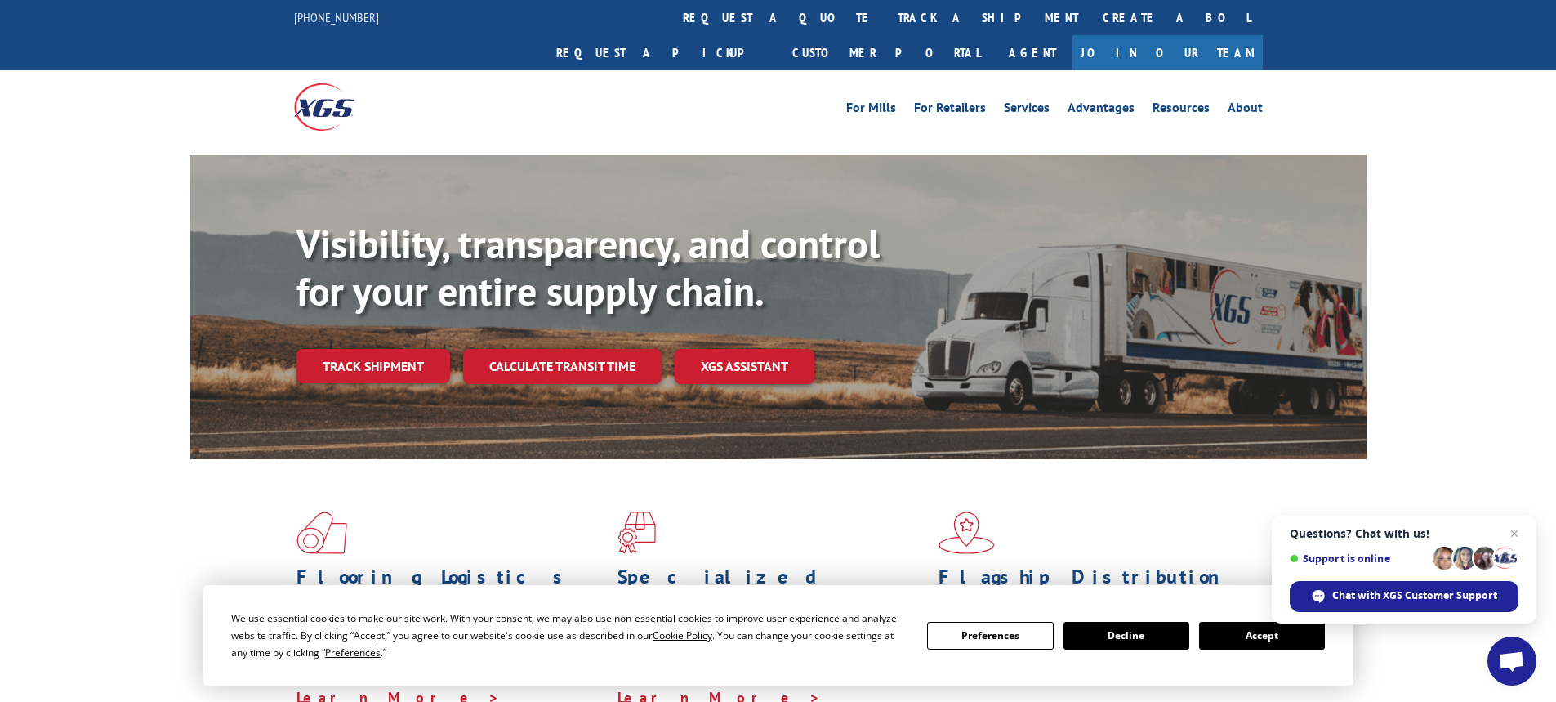
drag, startPoint x: 745, startPoint y: 29, endPoint x: 747, endPoint y: 19, distance: 10.1
click at [885, 29] on link "track a shipment" at bounding box center [987, 17] width 205 height 35
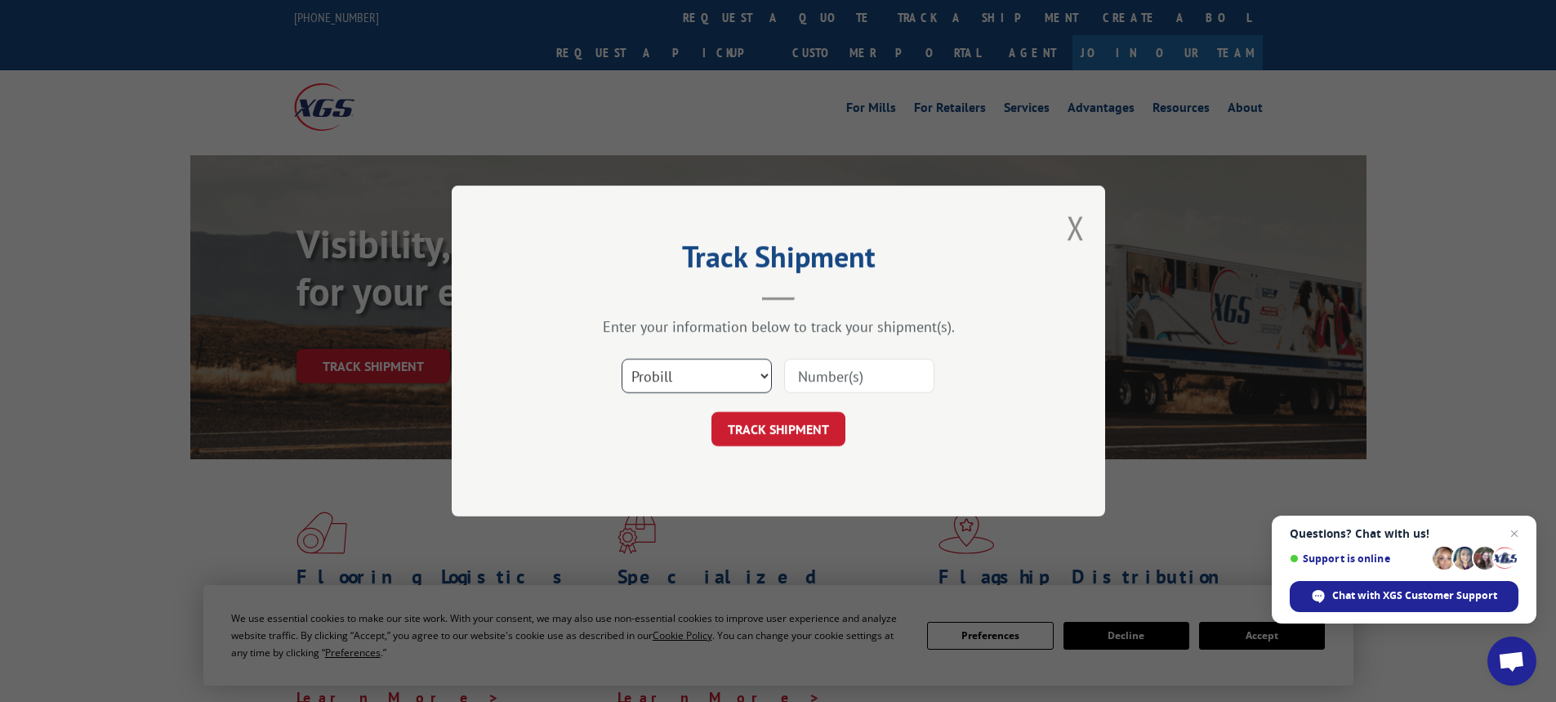
drag, startPoint x: 726, startPoint y: 375, endPoint x: 725, endPoint y: 385, distance: 9.8
click at [727, 378] on select "Select category... Probill BOL PO" at bounding box center [697, 376] width 150 height 34
drag, startPoint x: 872, startPoint y: 328, endPoint x: 881, endPoint y: 327, distance: 9.0
click at [875, 325] on div "Enter your information below to track your shipment(s)." at bounding box center [778, 326] width 490 height 19
click at [848, 377] on input at bounding box center [859, 376] width 150 height 34
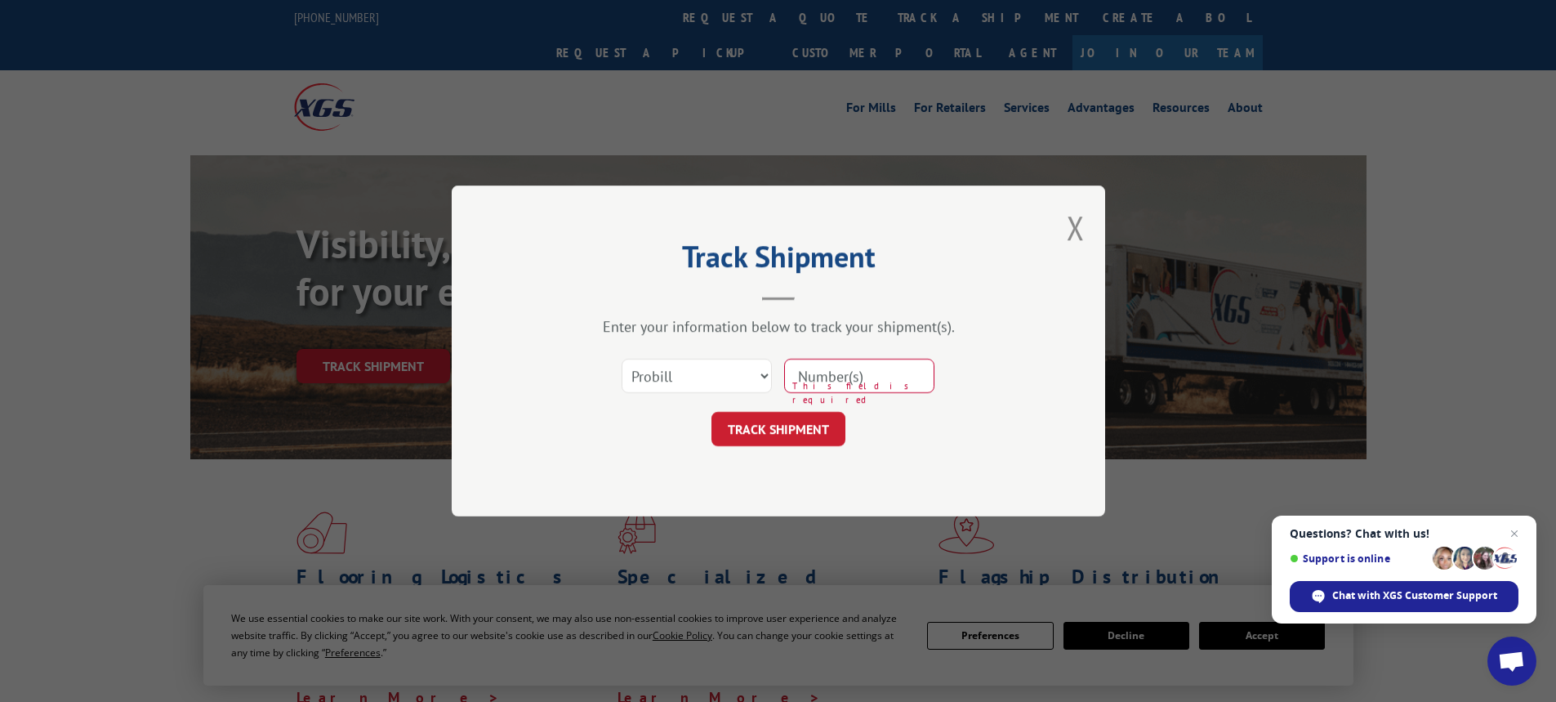
drag, startPoint x: 1076, startPoint y: 228, endPoint x: 803, endPoint y: 76, distance: 312.2
click at [1076, 221] on button "Close modal" at bounding box center [1076, 227] width 18 height 43
